Goal: Task Accomplishment & Management: Manage account settings

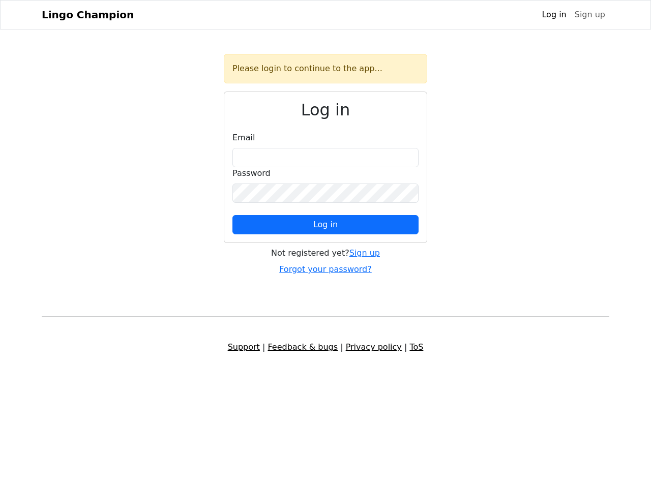
click at [325, 225] on span "Log in" at bounding box center [325, 225] width 24 height 10
